Goal: Task Accomplishment & Management: Manage account settings

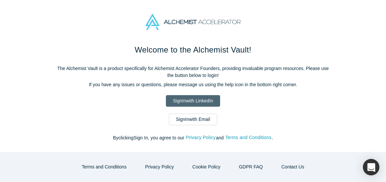
click at [197, 98] on link "Sign In with LinkedIn" at bounding box center [193, 101] width 54 height 12
